Goal: Transaction & Acquisition: Purchase product/service

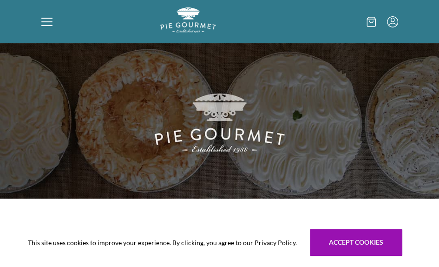
click at [46, 18] on icon at bounding box center [46, 18] width 11 height 1
click at [46, 23] on div "Home Shop" at bounding box center [219, 133] width 439 height 267
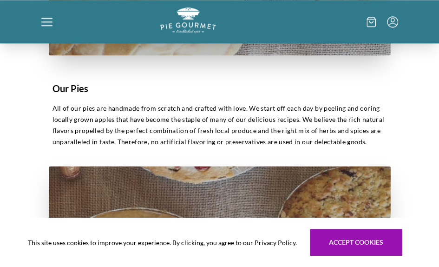
scroll to position [424, 0]
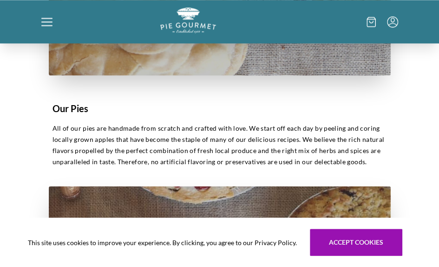
click at [84, 109] on h1 "Our Pies" at bounding box center [219, 108] width 334 height 14
click at [88, 105] on h1 "Our Pies" at bounding box center [219, 108] width 334 height 14
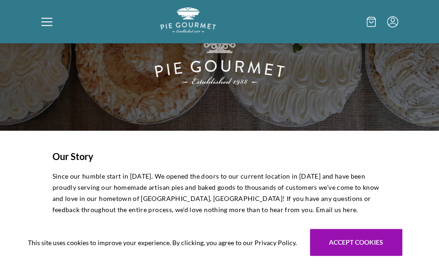
scroll to position [0, 0]
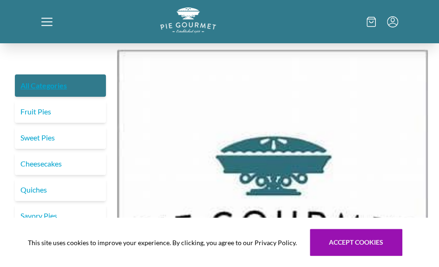
click at [70, 86] on link "All Categories" at bounding box center [60, 85] width 91 height 22
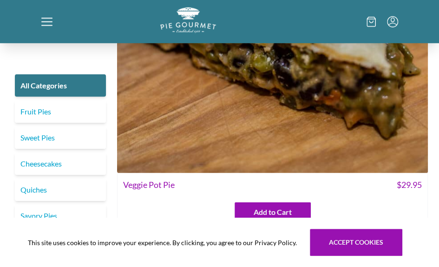
scroll to position [3586, 0]
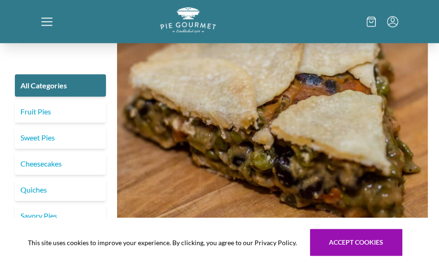
click at [71, 211] on link "Savory Pies" at bounding box center [60, 215] width 91 height 22
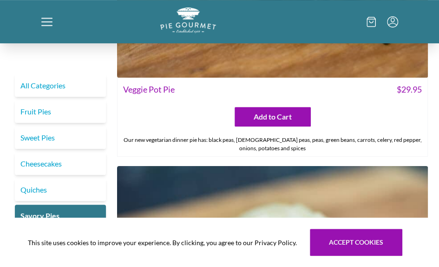
scroll to position [1395, 0]
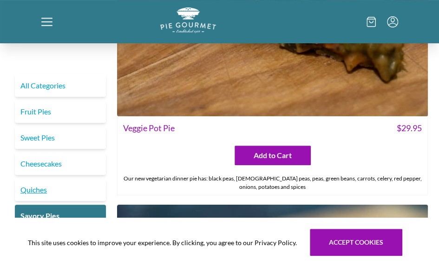
click at [75, 192] on link "Quiches" at bounding box center [60, 189] width 91 height 22
